Goal: Task Accomplishment & Management: Use online tool/utility

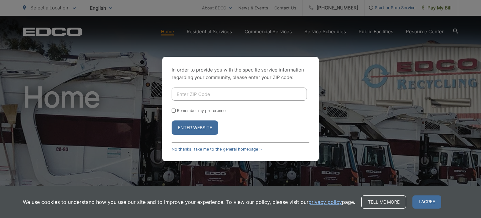
click at [195, 92] on input "Enter ZIP Code" at bounding box center [239, 93] width 135 height 13
type input "92069"
click at [201, 125] on button "Enter Website" at bounding box center [195, 127] width 47 height 14
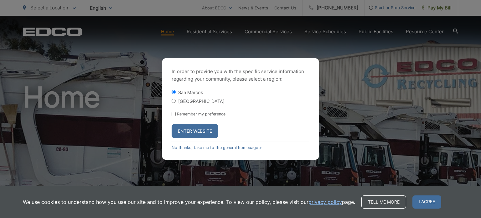
click at [195, 131] on button "Enter Website" at bounding box center [195, 131] width 47 height 14
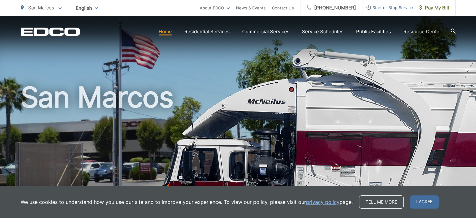
click at [430, 203] on span "I agree" at bounding box center [424, 201] width 29 height 13
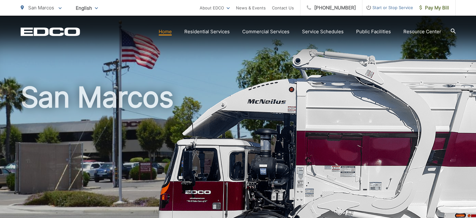
click at [440, 8] on span "Pay My Bill" at bounding box center [434, 8] width 30 height 8
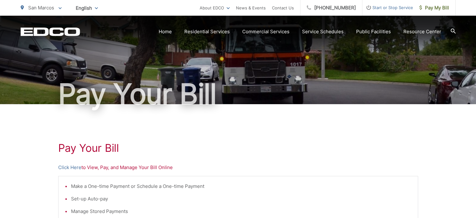
scroll to position [94, 0]
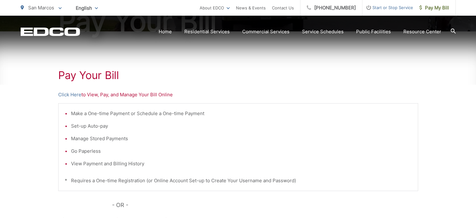
click at [68, 95] on link "Click Here" at bounding box center [69, 95] width 23 height 8
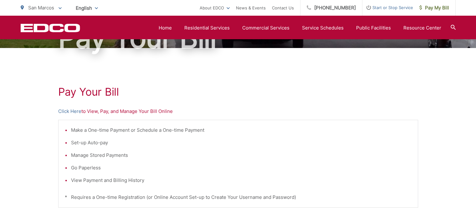
scroll to position [0, 0]
